Goal: Information Seeking & Learning: Learn about a topic

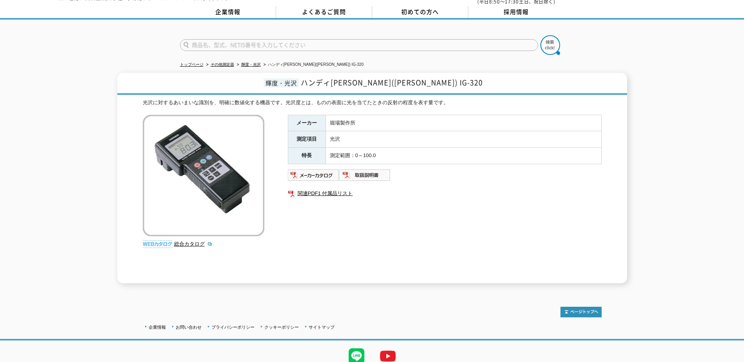
scroll to position [59, 0]
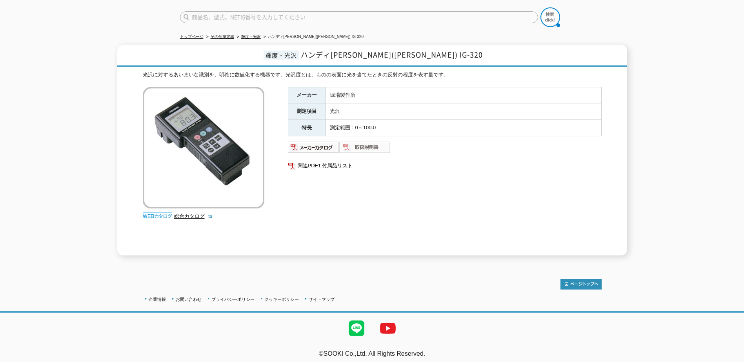
click at [366, 145] on img at bounding box center [364, 147] width 51 height 13
click at [310, 14] on input "text" at bounding box center [359, 17] width 358 height 12
type input "IG-340"
click at [258, 34] on link "輝度・光沢" at bounding box center [251, 36] width 20 height 4
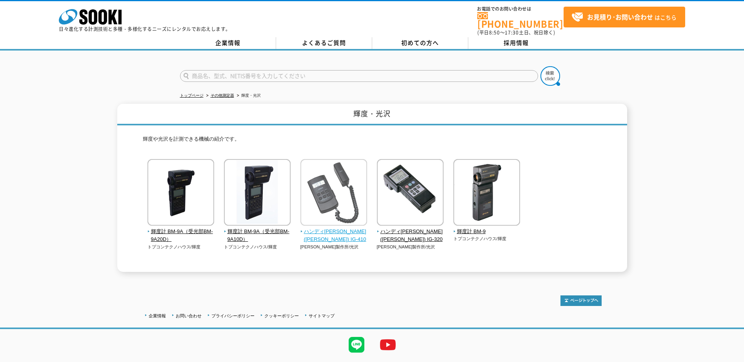
click at [351, 179] on img at bounding box center [333, 193] width 67 height 69
click at [587, 187] on div "輝度計 BM-9A（受光部BM-9A20D） トプコンテクノハウス/輝度 [PERSON_NAME]製作所/光沢" at bounding box center [372, 212] width 459 height 107
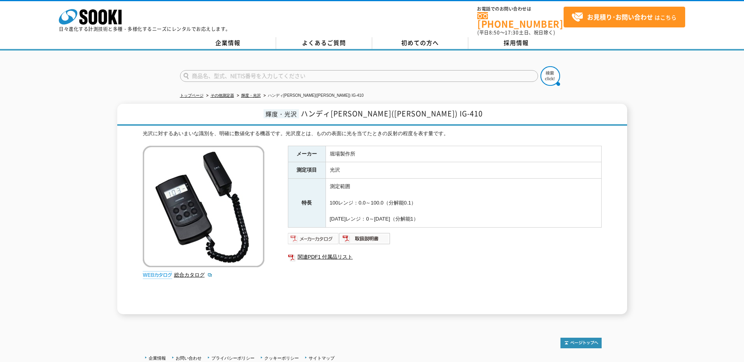
click at [317, 233] on img at bounding box center [313, 238] width 51 height 13
